Goal: Task Accomplishment & Management: Manage account settings

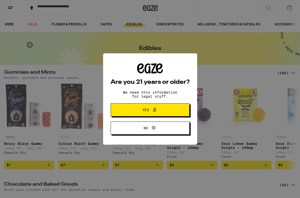
click at [132, 110] on span "Yes" at bounding box center [150, 110] width 38 height 7
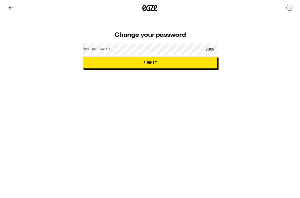
click at [272, 44] on div "Change your password New password SHOW Submit" at bounding box center [150, 42] width 300 height 53
